Goal: Find specific page/section: Find specific page/section

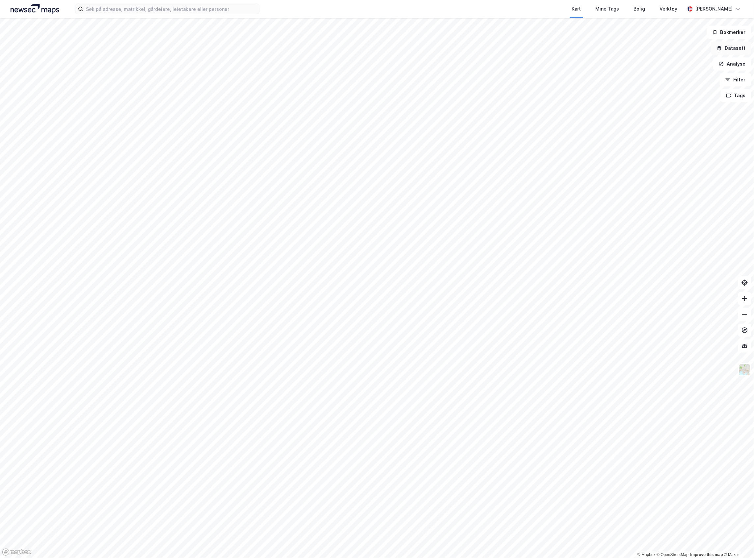
click at [738, 45] on button "Datasett" at bounding box center [731, 47] width 40 height 13
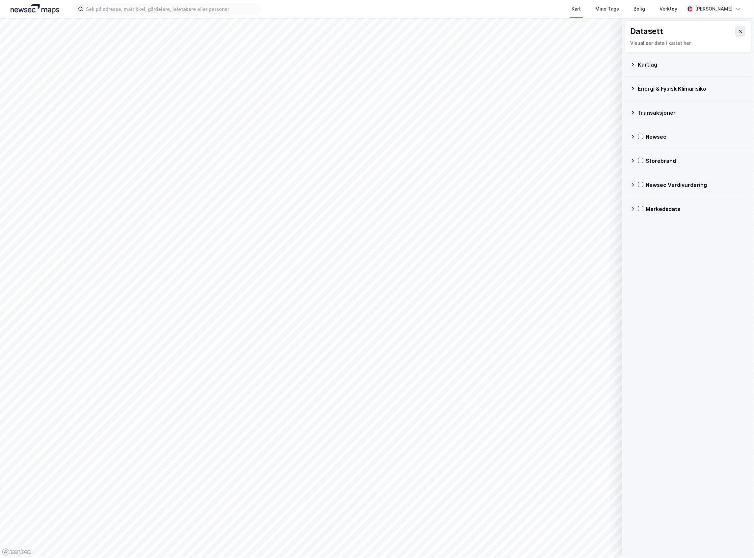
click at [632, 111] on icon at bounding box center [632, 112] width 5 height 5
click at [635, 65] on icon at bounding box center [632, 64] width 5 height 5
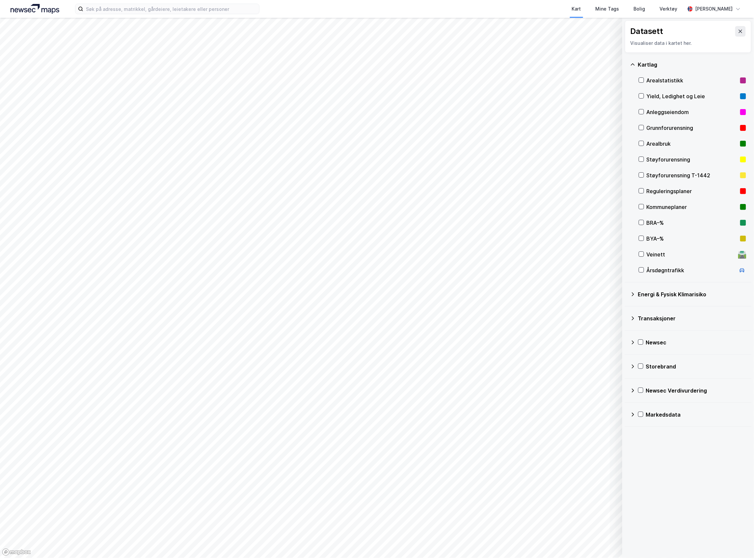
click at [668, 99] on div "Yield, Ledighet og Leie" at bounding box center [692, 96] width 91 height 8
